Goal: Entertainment & Leisure: Browse casually

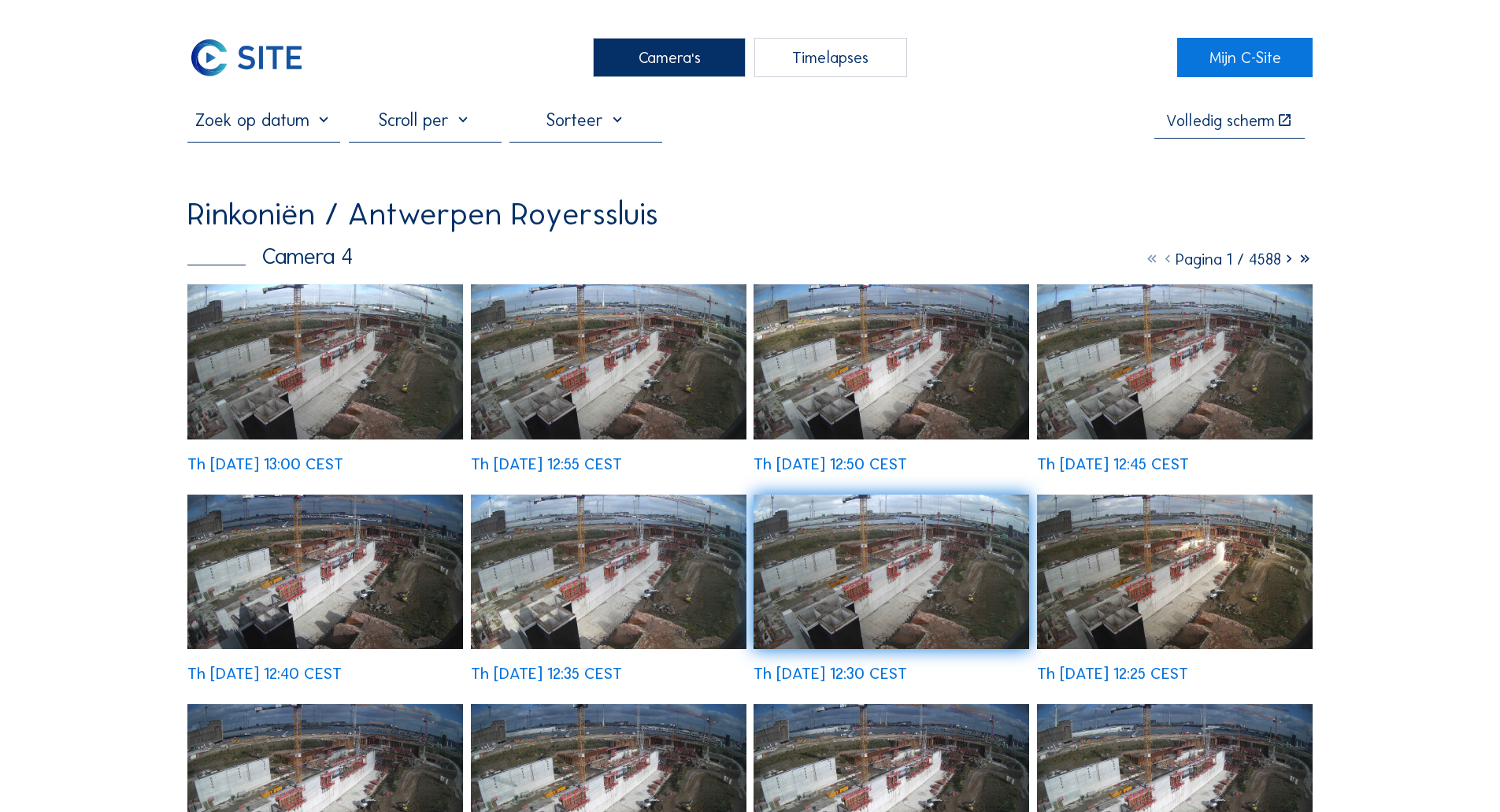
click at [667, 64] on div "Camera's" at bounding box center [669, 58] width 152 height 40
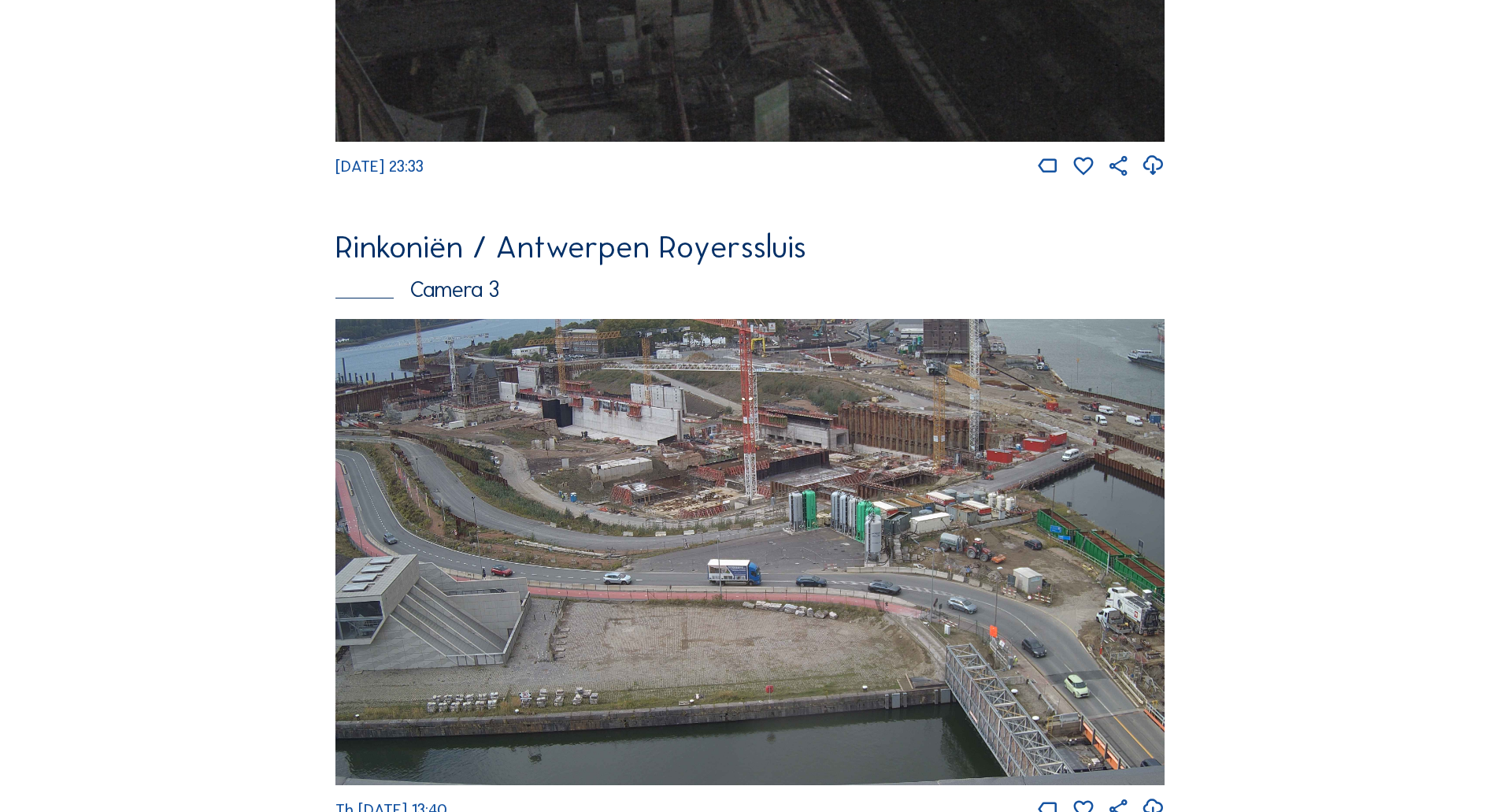
scroll to position [1911, 0]
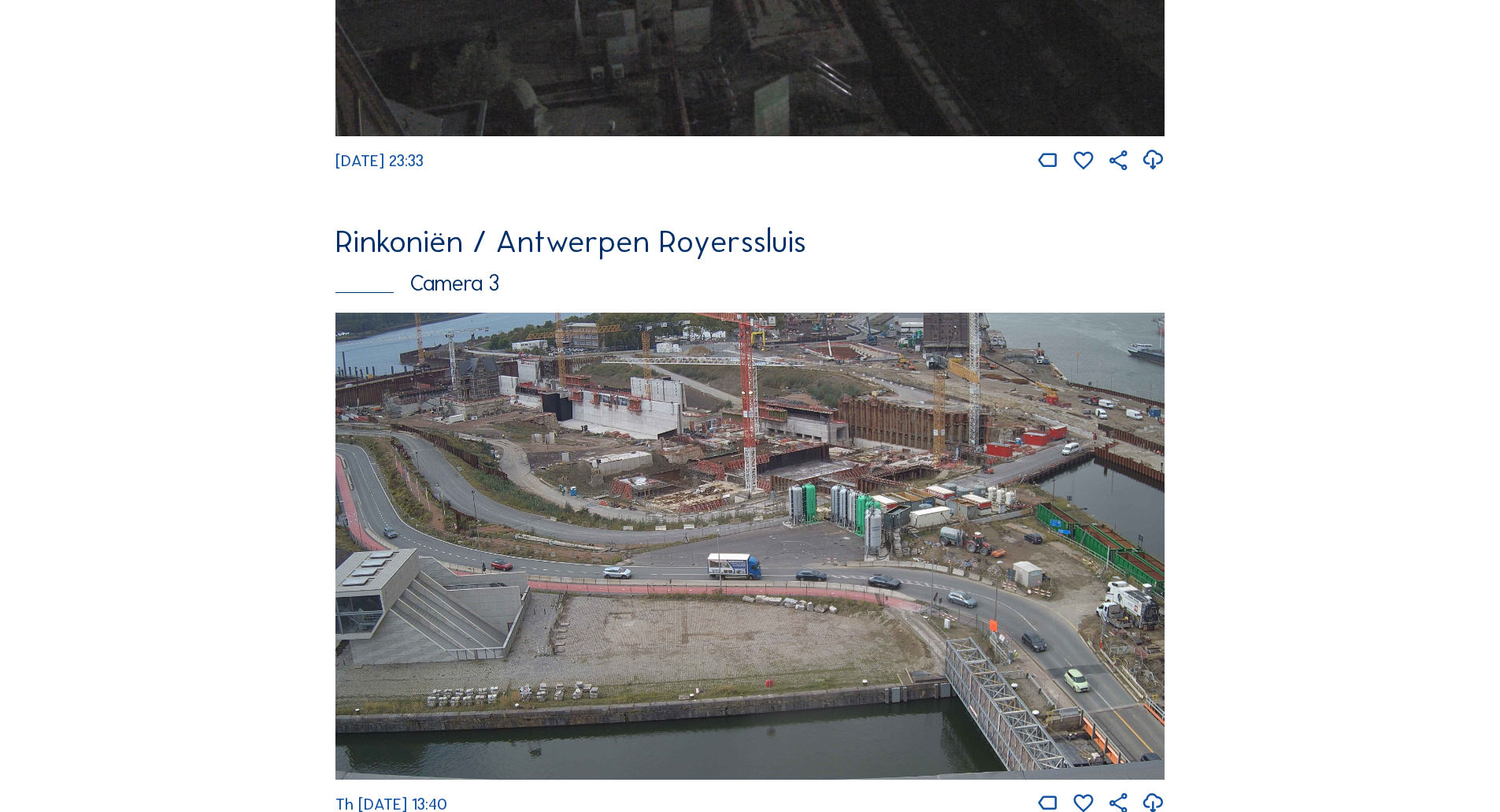
drag, startPoint x: 805, startPoint y: 505, endPoint x: 773, endPoint y: 514, distance: 33.2
click at [773, 514] on img at bounding box center [750, 546] width 829 height 467
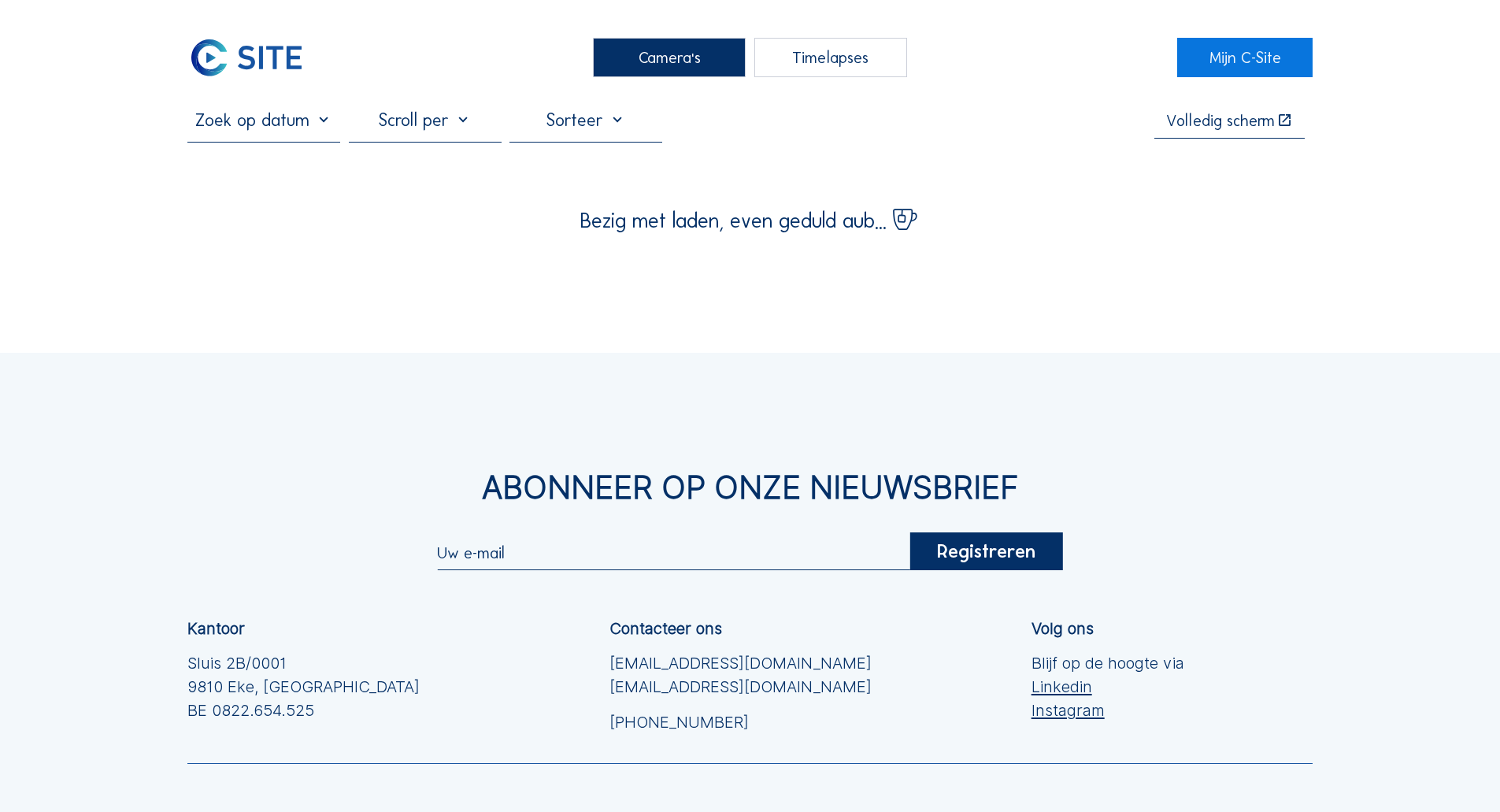
click at [403, 348] on div "Camera's Timelapses Mijn C-Site Volledig scherm Bezig met laden, even geduld au…" at bounding box center [750, 497] width 1500 height 995
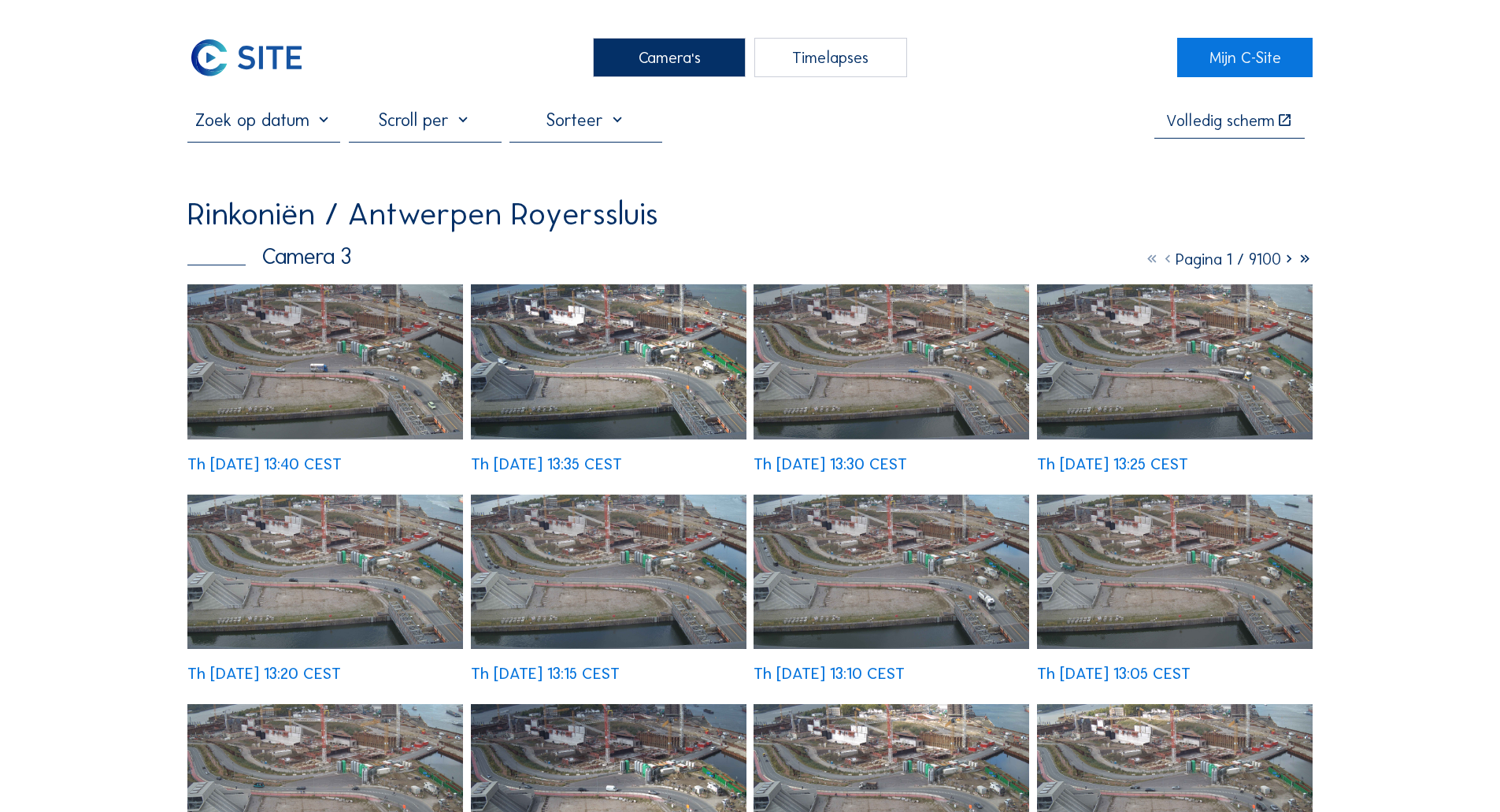
click at [393, 316] on img at bounding box center [325, 362] width 276 height 155
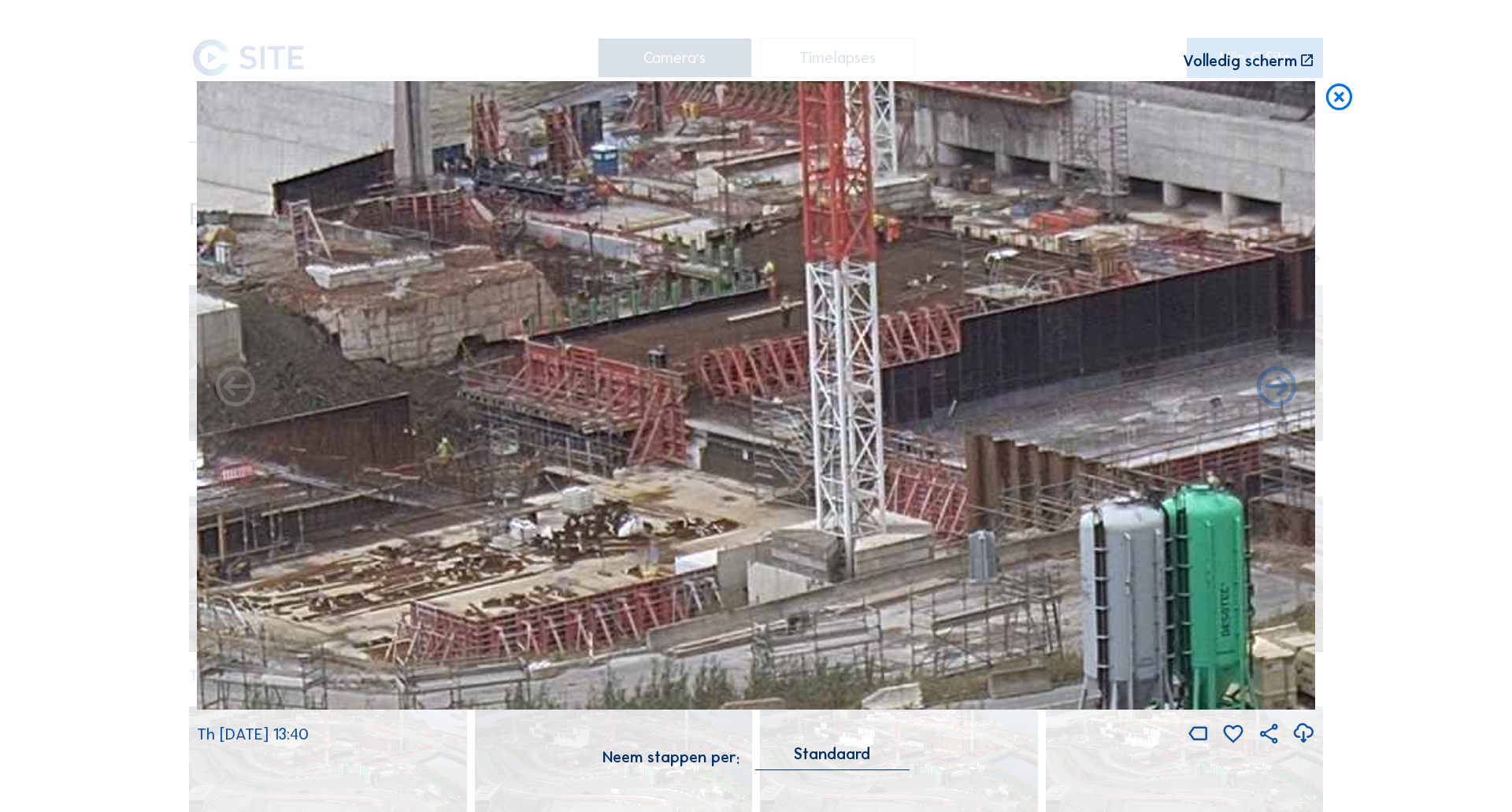
click at [1332, 106] on icon at bounding box center [1338, 97] width 32 height 33
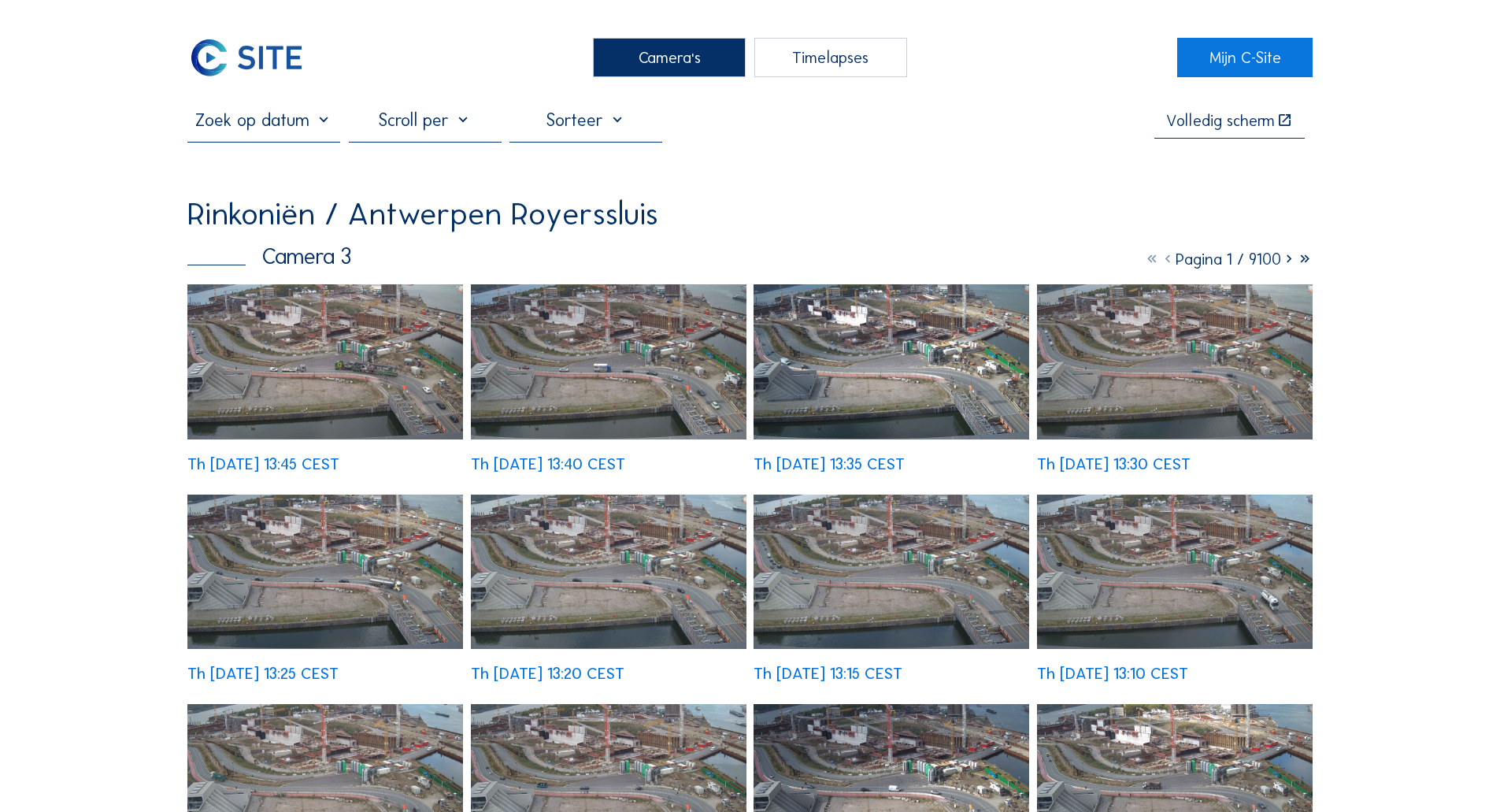
click at [695, 52] on div "Camera's" at bounding box center [669, 58] width 152 height 40
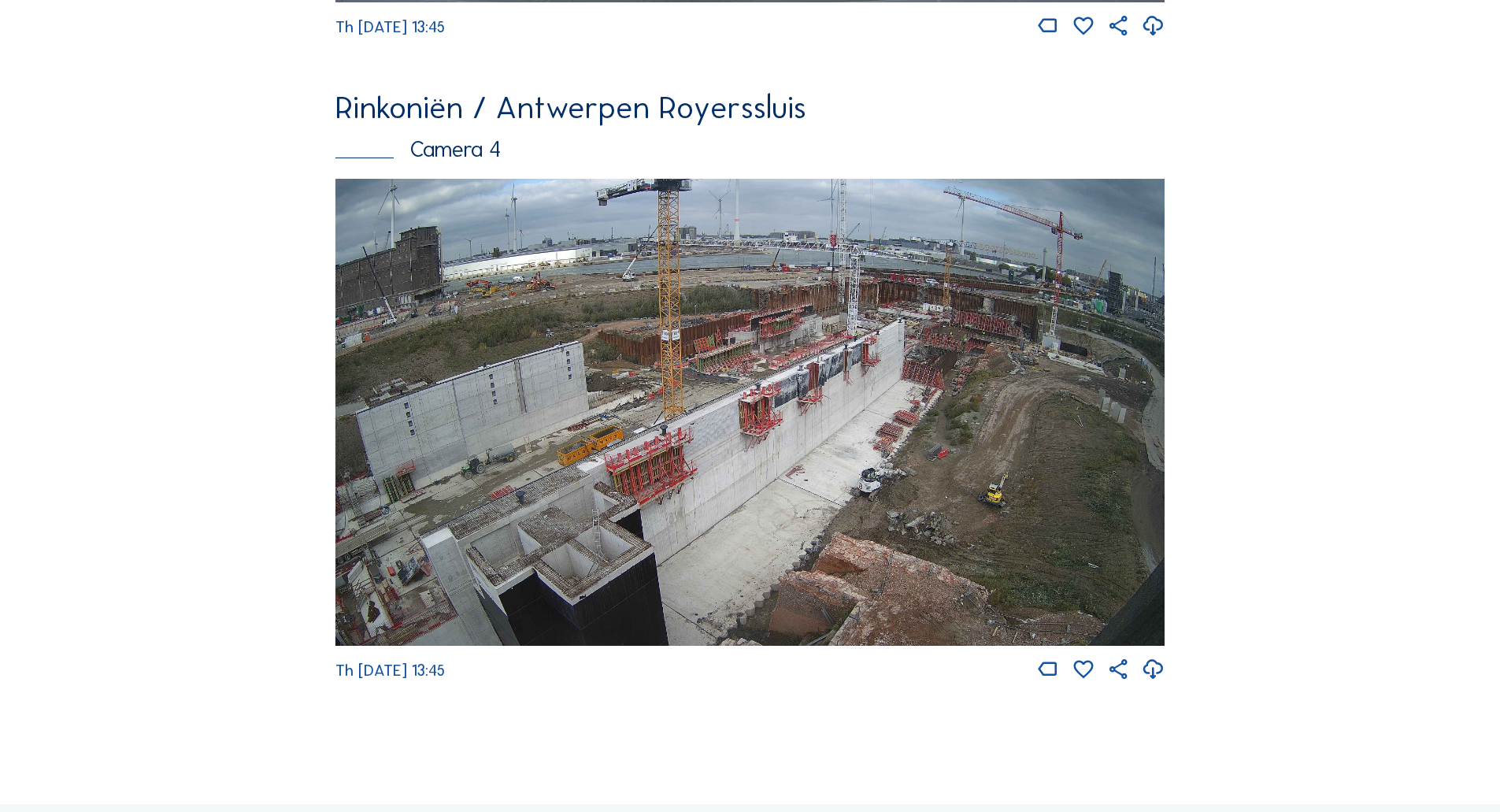
scroll to position [2716, 0]
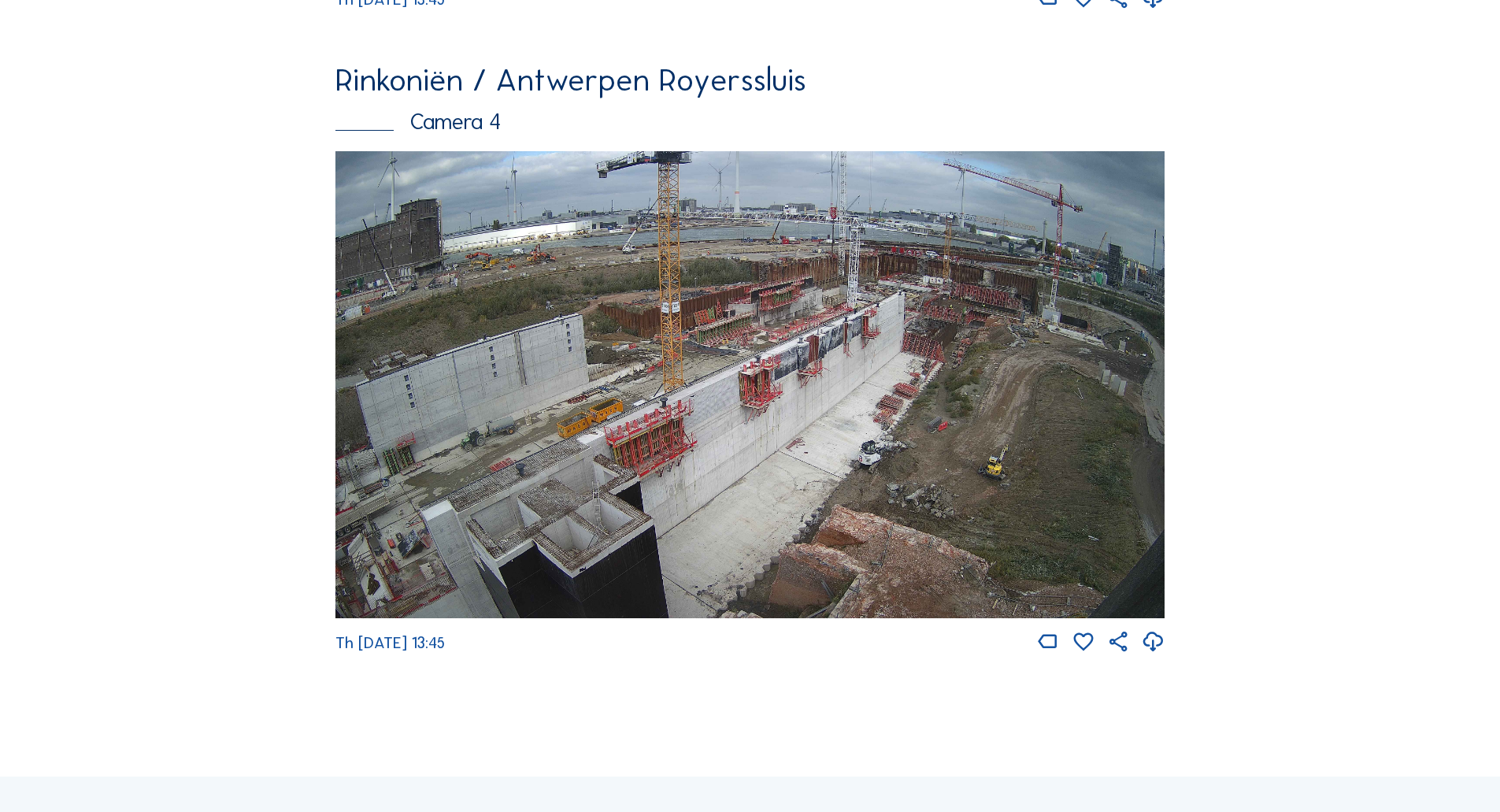
click at [918, 299] on img at bounding box center [750, 385] width 829 height 467
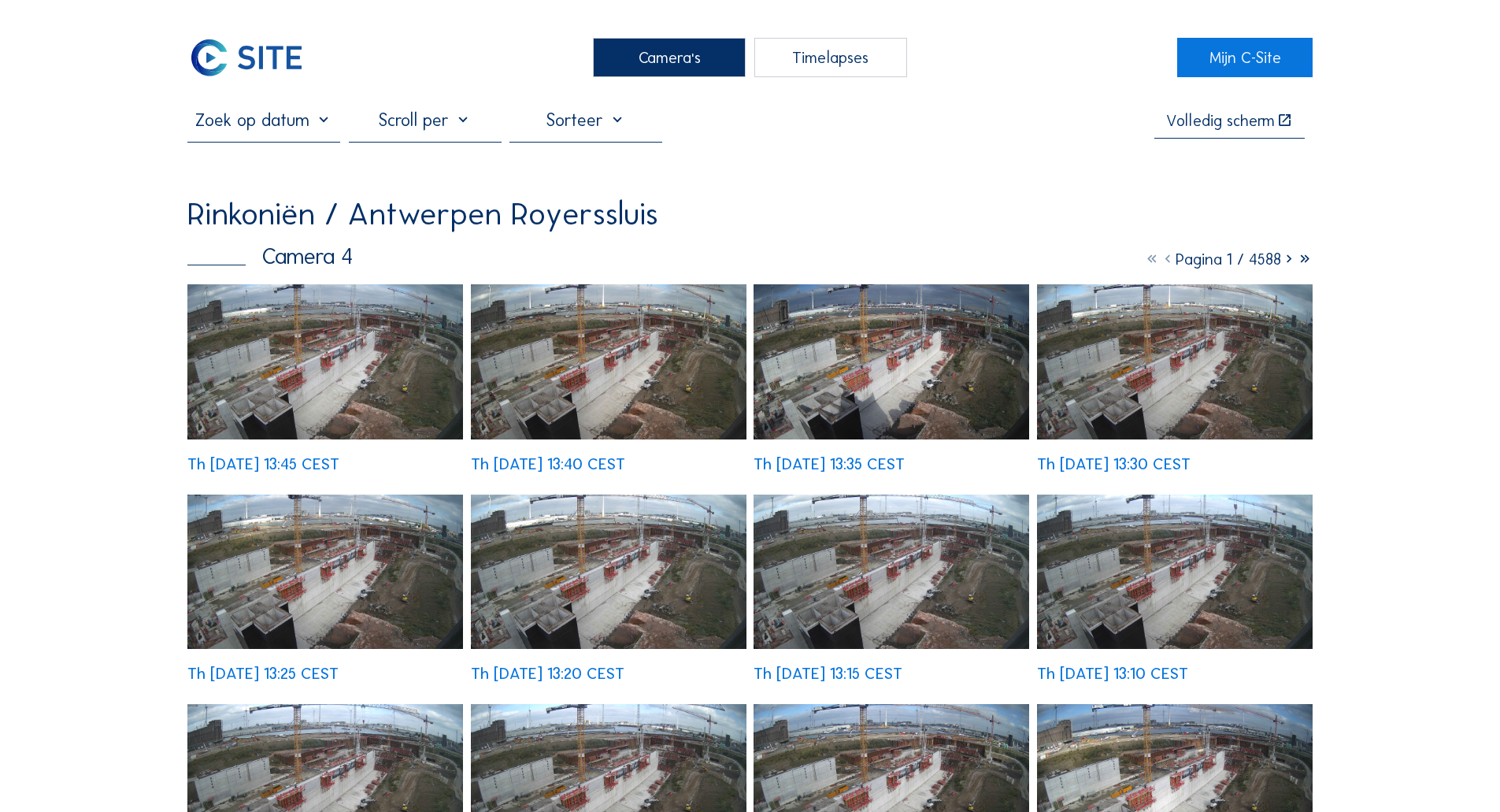
click at [269, 378] on img at bounding box center [325, 362] width 276 height 155
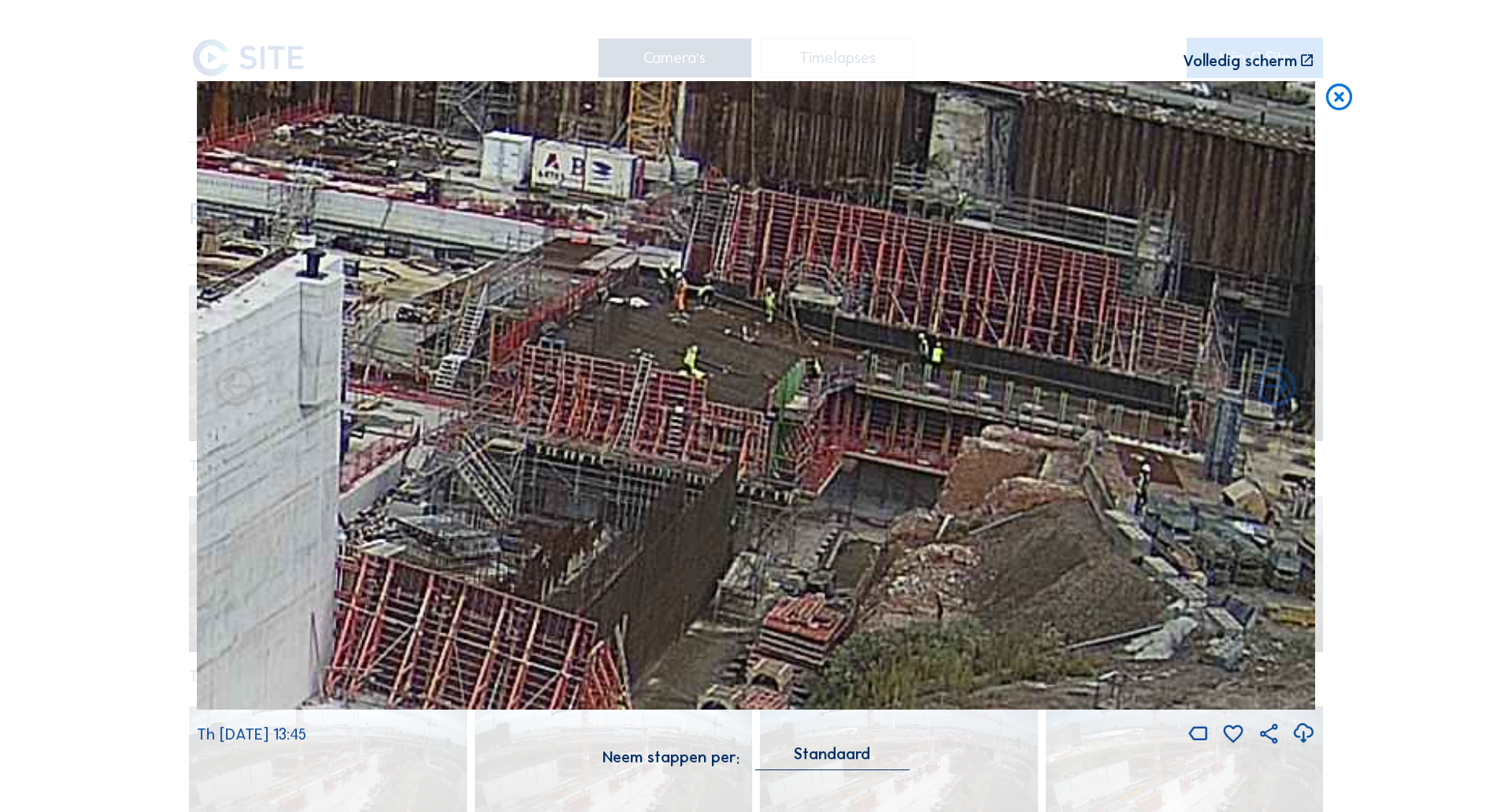
drag, startPoint x: 1093, startPoint y: 362, endPoint x: 895, endPoint y: 378, distance: 198.6
click at [895, 378] on img at bounding box center [756, 395] width 1119 height 629
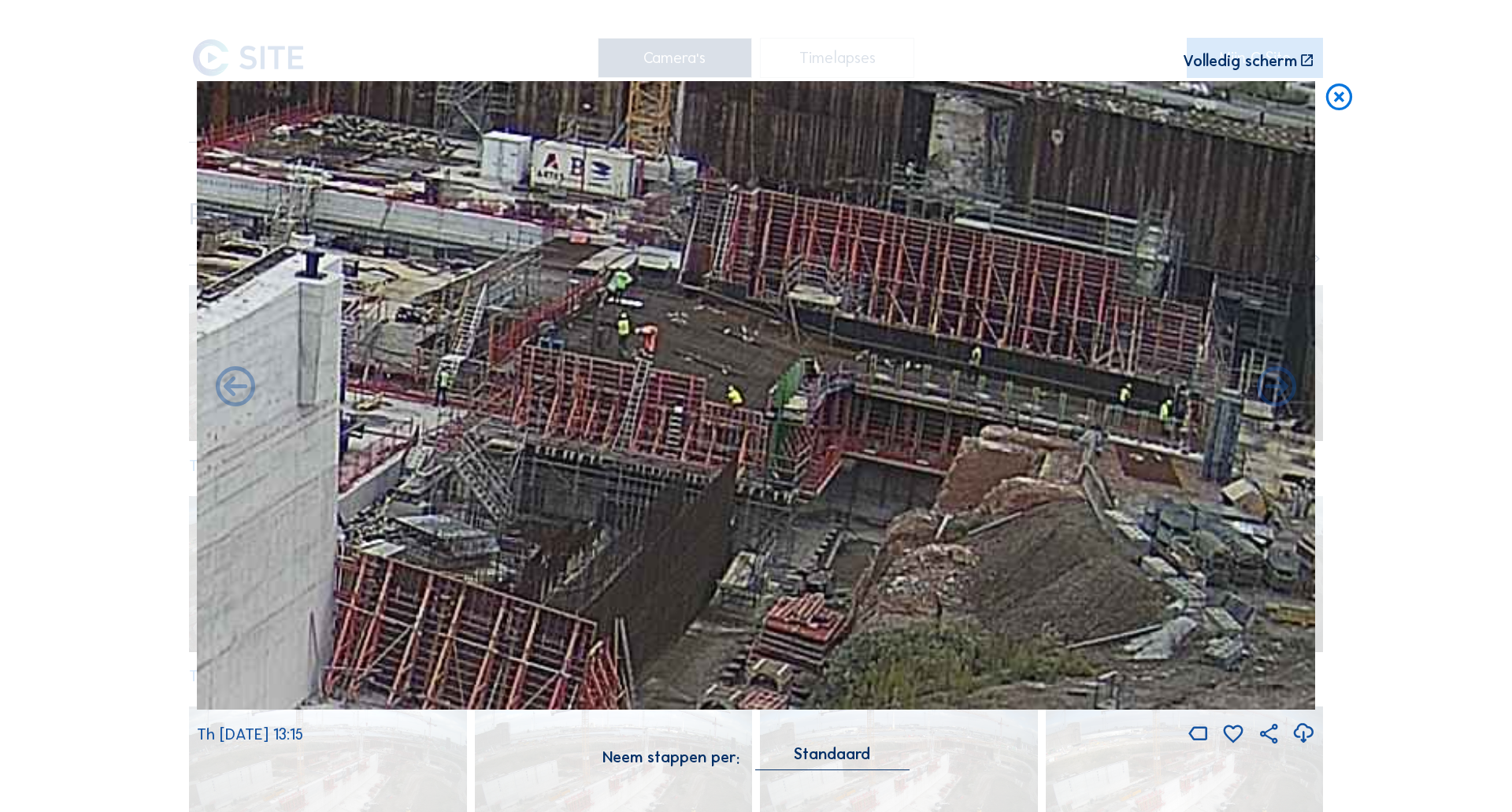
click at [1336, 106] on icon at bounding box center [1338, 97] width 32 height 33
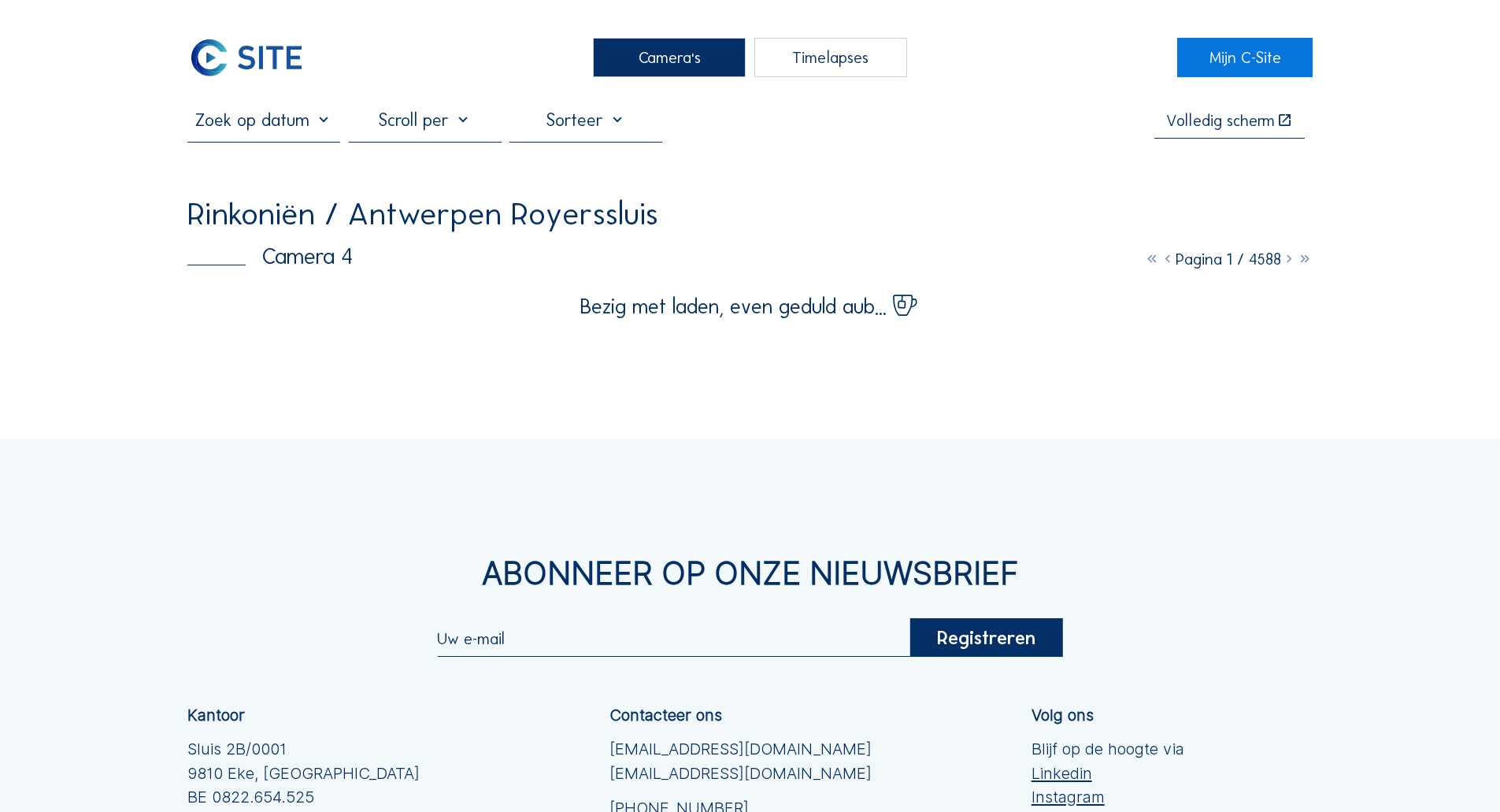
click at [643, 49] on div "Camera's" at bounding box center [669, 58] width 152 height 40
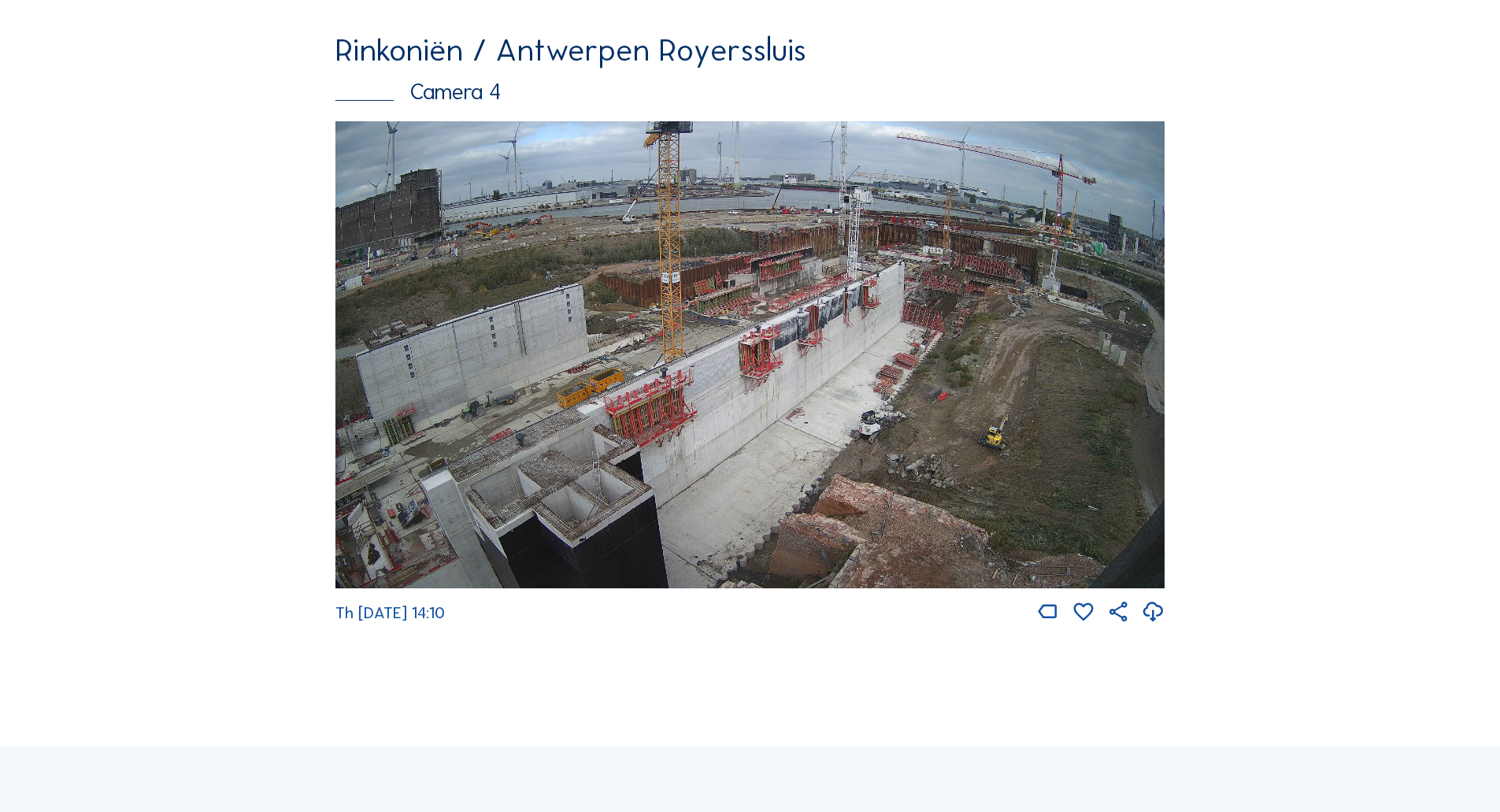
scroll to position [2778, 0]
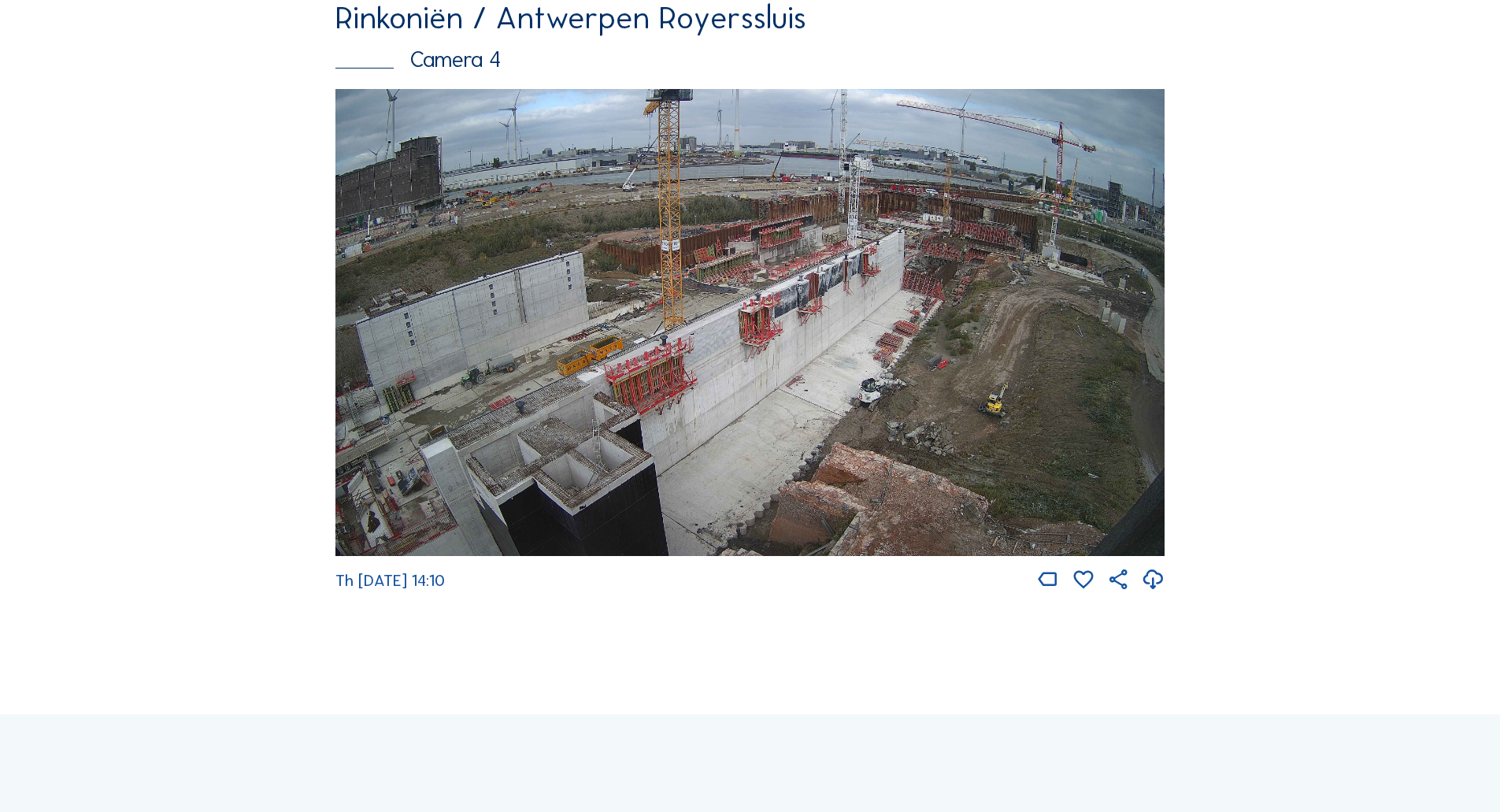
click at [934, 278] on img at bounding box center [750, 322] width 829 height 467
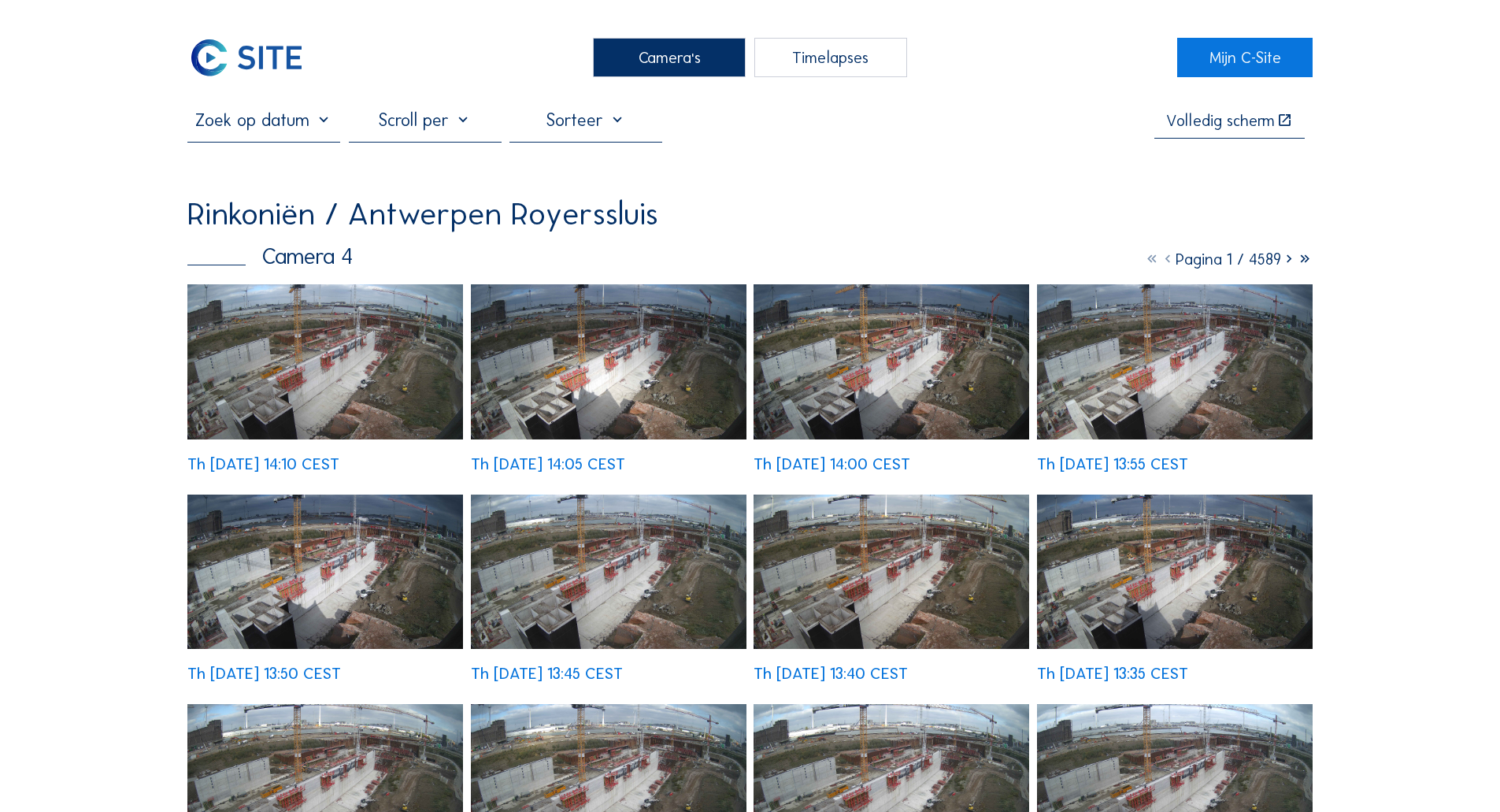
click at [406, 319] on img at bounding box center [325, 362] width 276 height 155
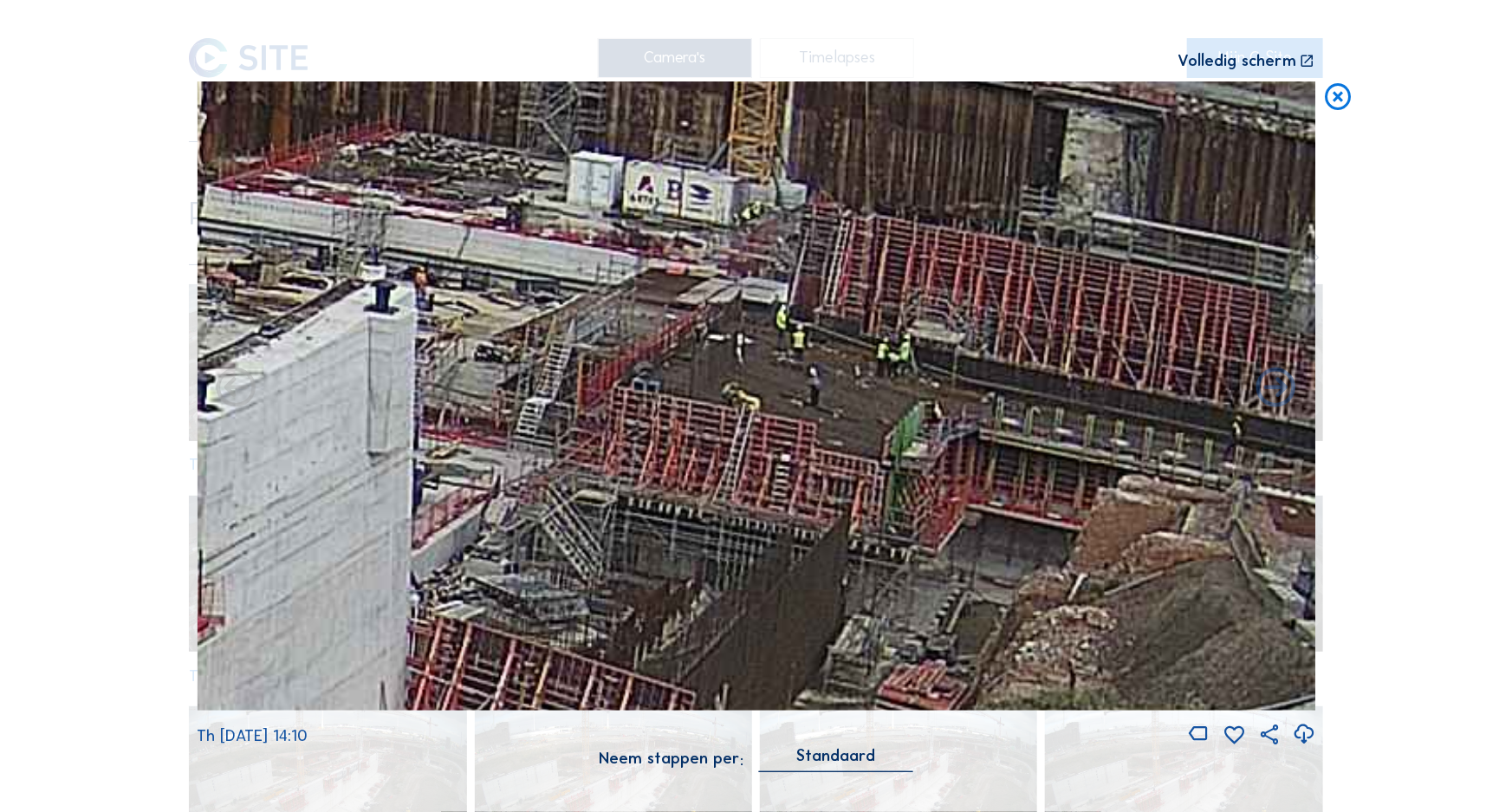
drag, startPoint x: 865, startPoint y: 347, endPoint x: 842, endPoint y: 365, distance: 29.2
click at [842, 365] on img at bounding box center [756, 396] width 1119 height 629
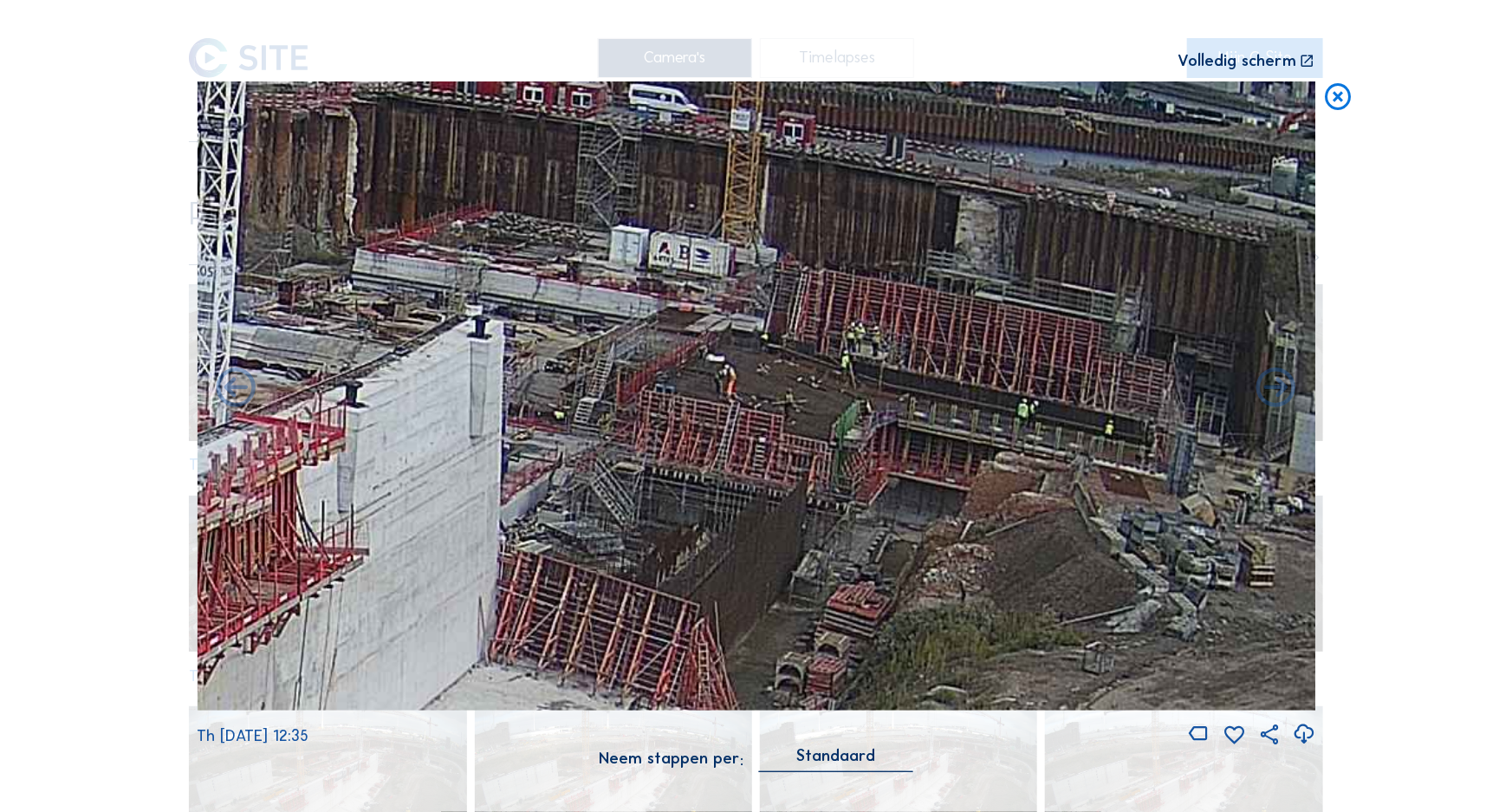
click at [1336, 97] on icon at bounding box center [1339, 98] width 32 height 33
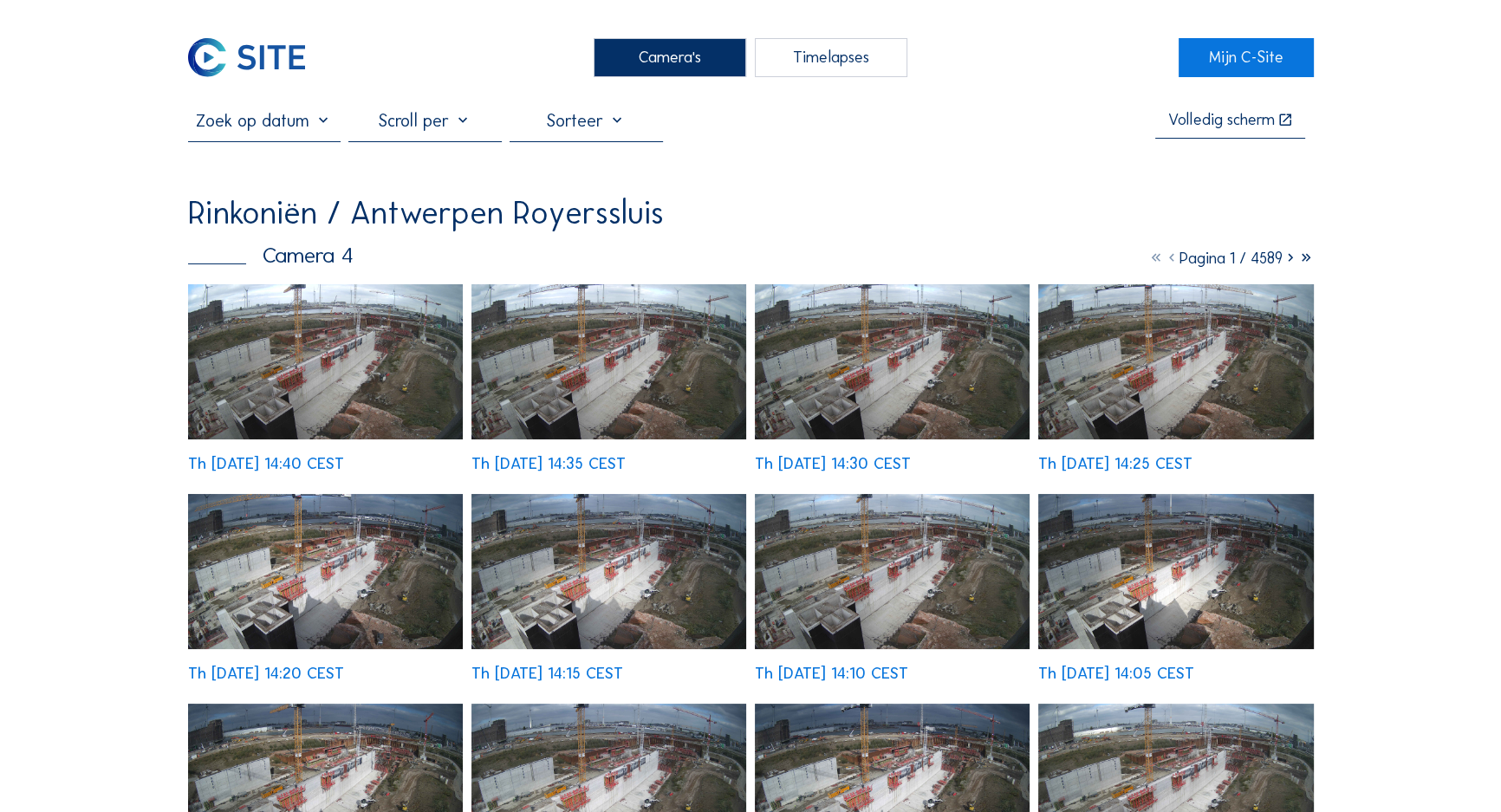
click at [316, 494] on div "Th [DATE] 14:20 CEST" at bounding box center [325, 587] width 276 height 188
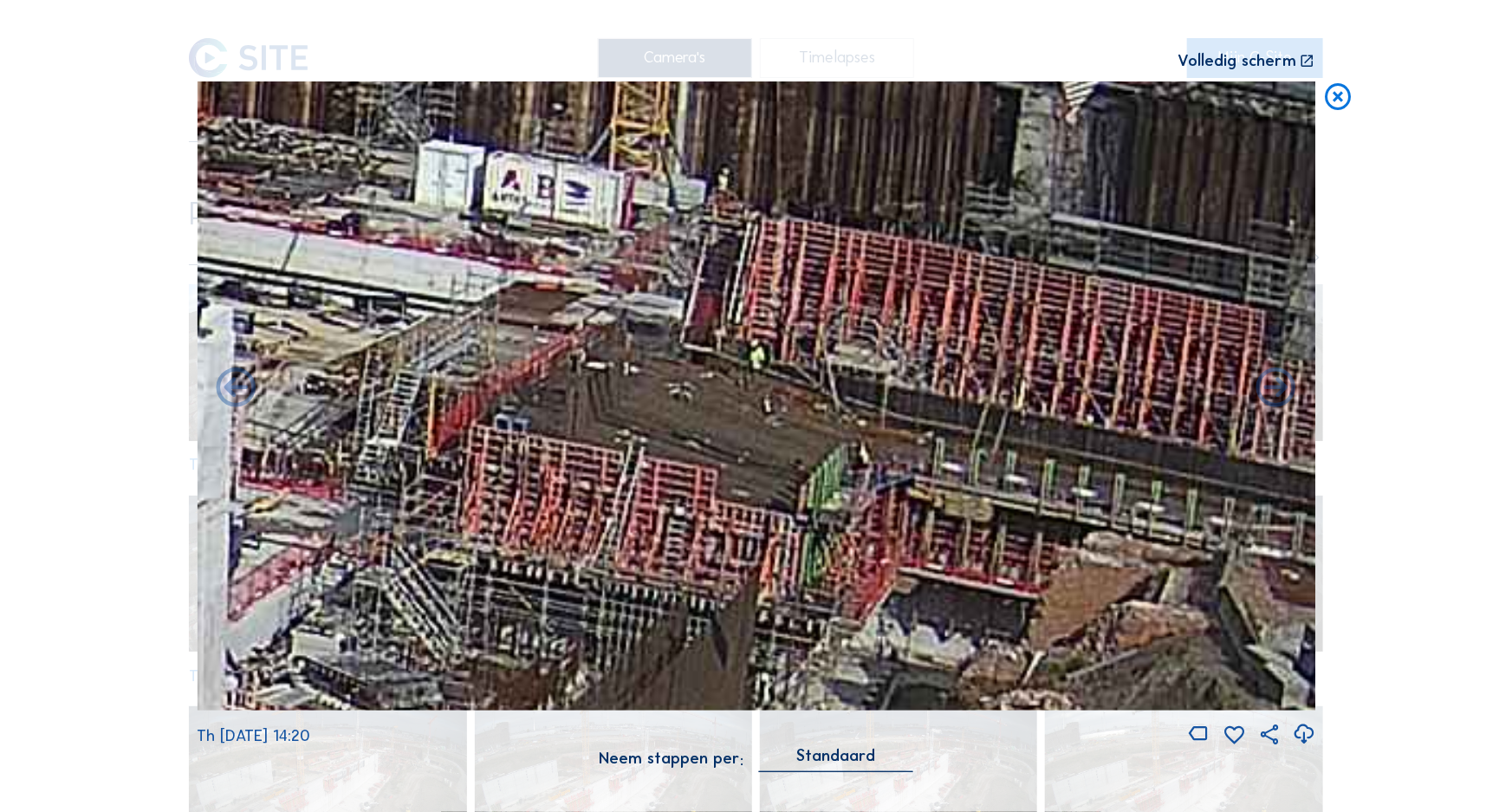
drag, startPoint x: 884, startPoint y: 334, endPoint x: 729, endPoint y: 445, distance: 190.6
click at [729, 445] on img at bounding box center [756, 396] width 1119 height 629
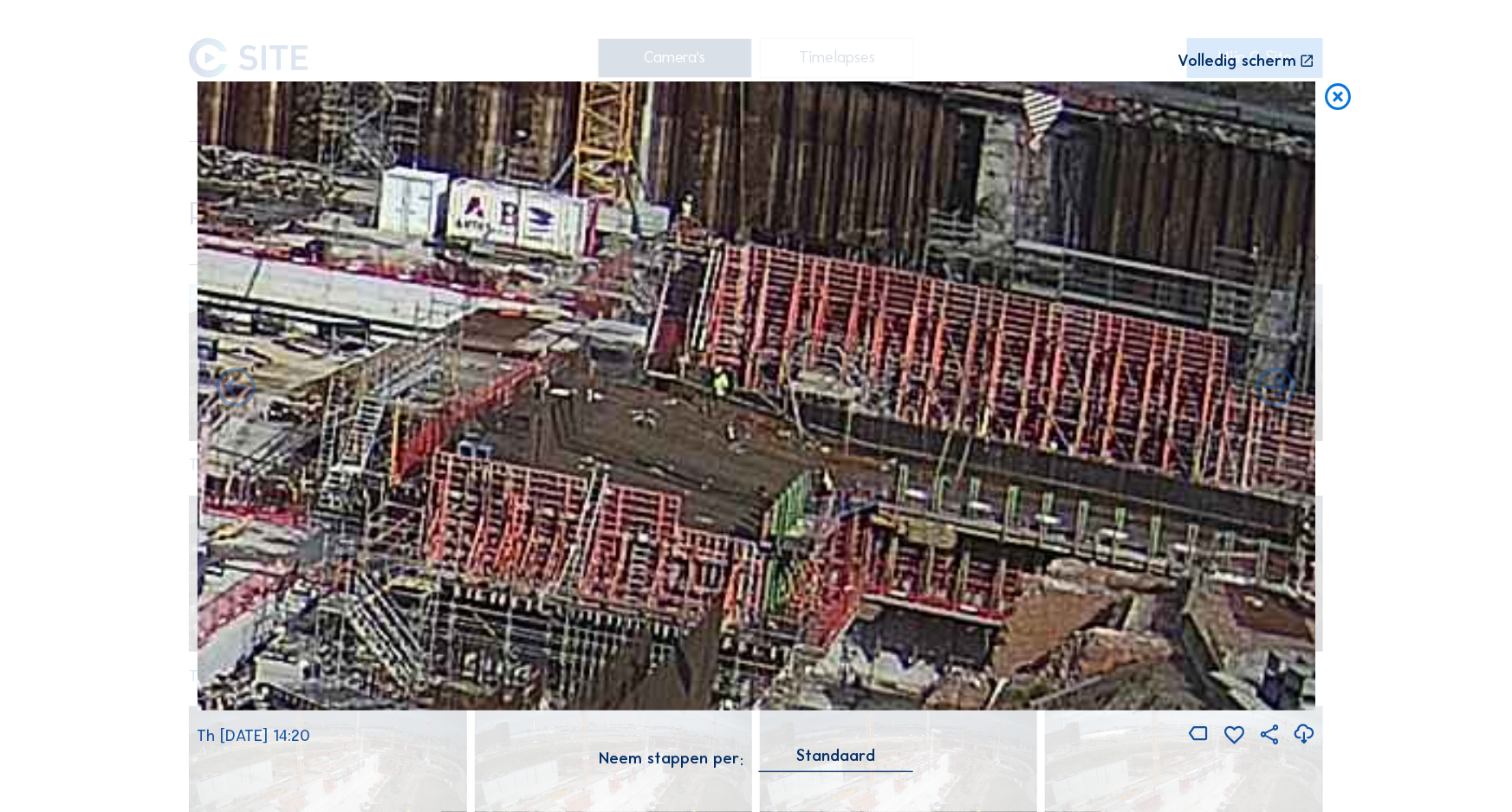
click at [1337, 99] on icon at bounding box center [1339, 98] width 32 height 33
